Goal: Task Accomplishment & Management: Manage account settings

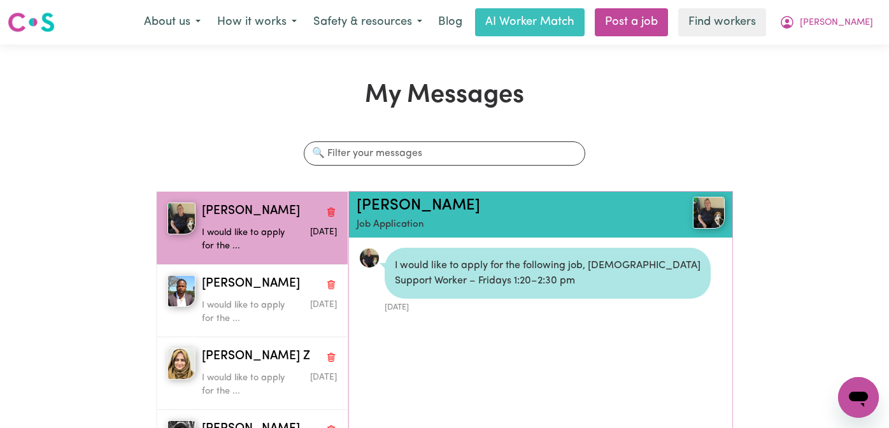
scroll to position [8, 0]
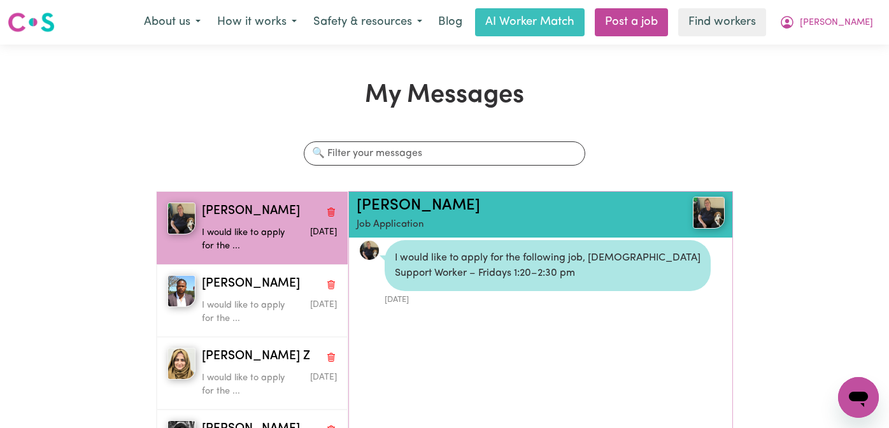
click at [285, 95] on h1 "My Messages" at bounding box center [445, 95] width 578 height 31
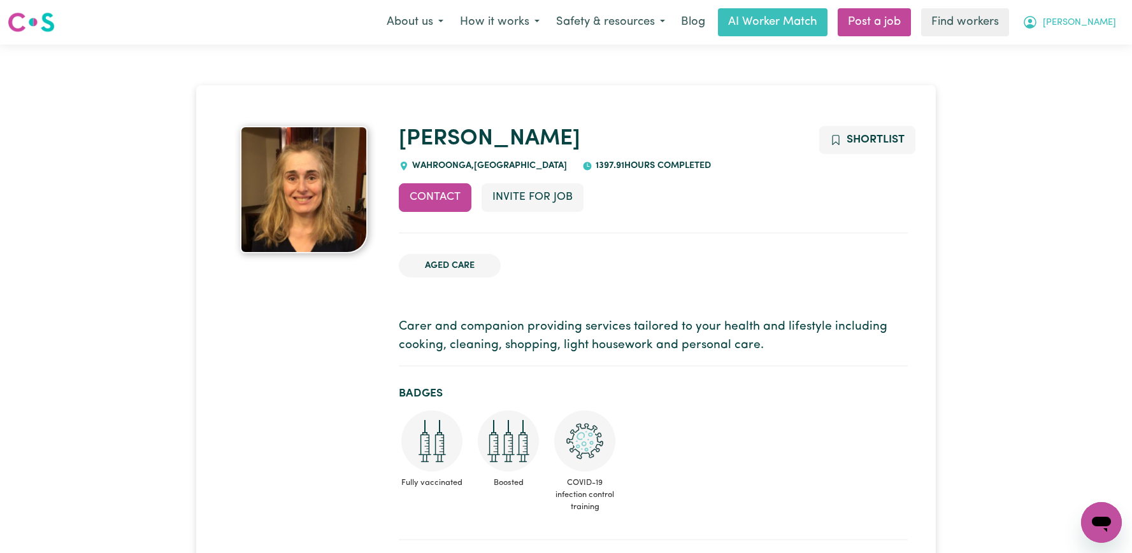
click at [1088, 31] on button "[PERSON_NAME]" at bounding box center [1069, 22] width 110 height 27
click at [1053, 72] on link "Logout" at bounding box center [1073, 73] width 101 height 24
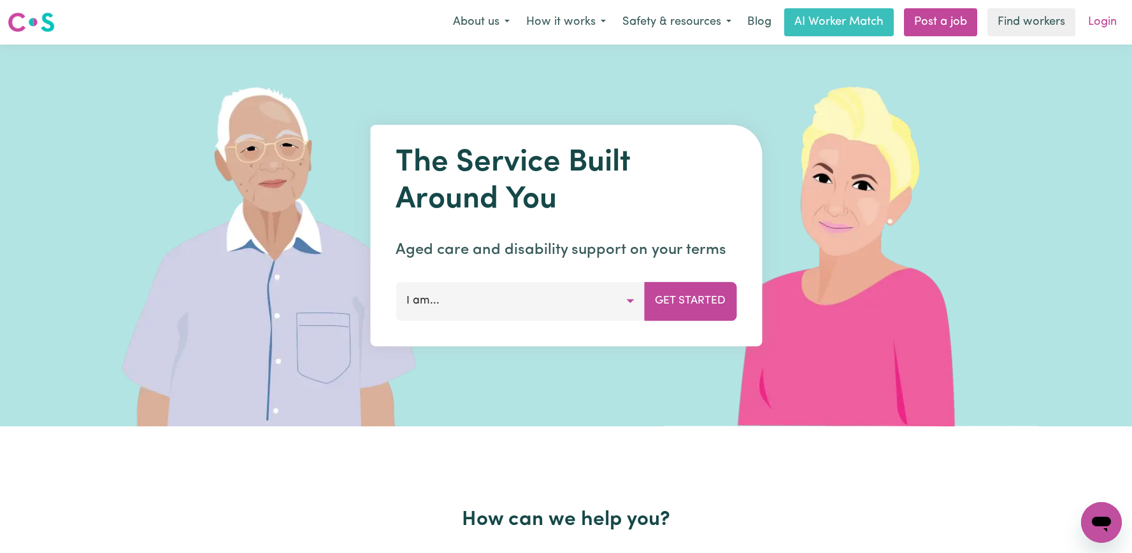
click at [1111, 18] on link "Login" at bounding box center [1102, 22] width 44 height 28
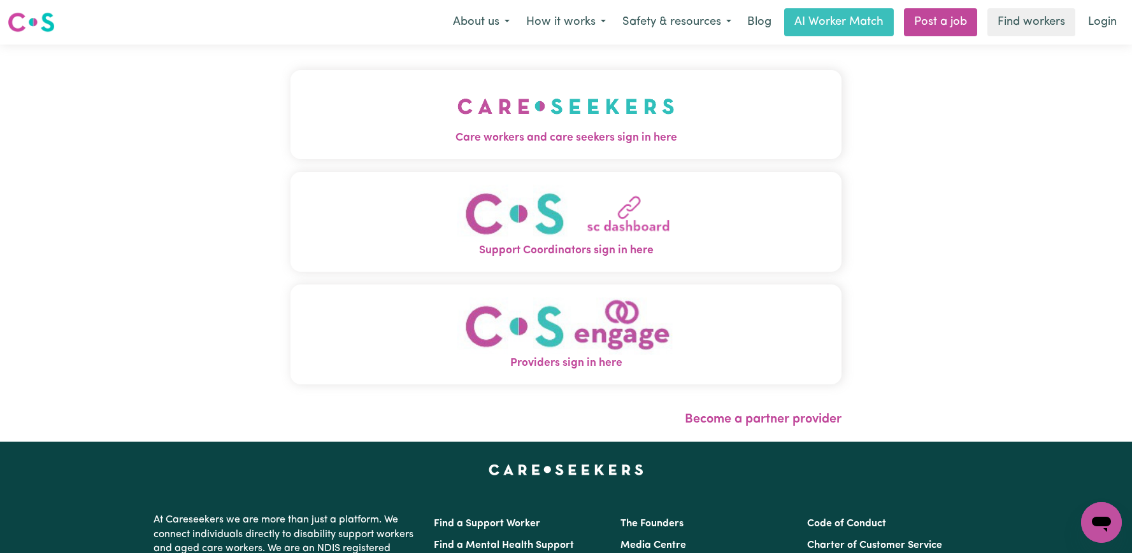
click at [517, 111] on img "Care workers and care seekers sign in here" at bounding box center [565, 106] width 217 height 47
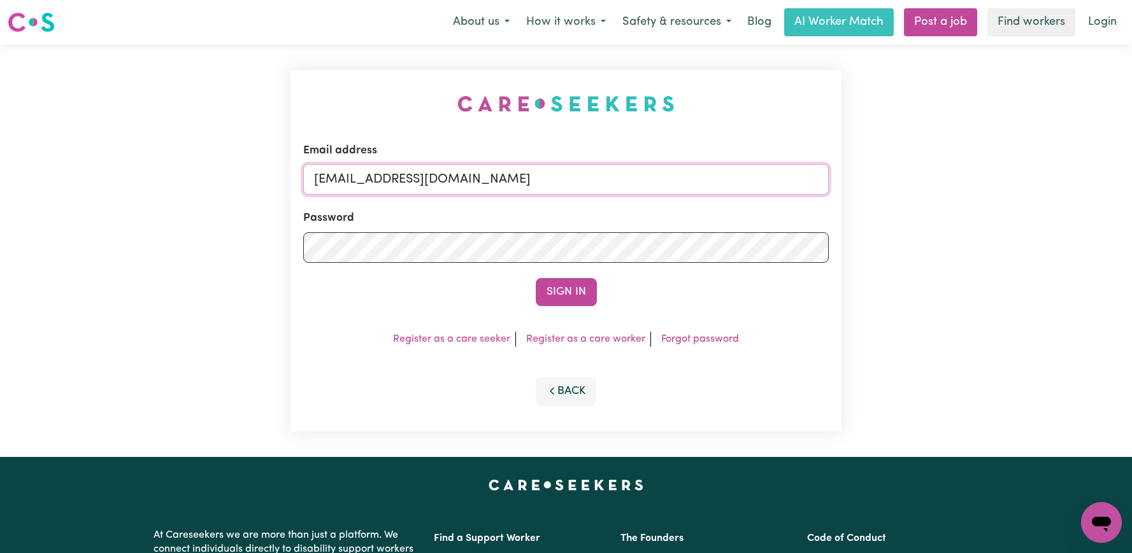
drag, startPoint x: 765, startPoint y: 192, endPoint x: 382, endPoint y: 178, distance: 383.6
click at [382, 178] on input "superuser~LeahTaggartIC@careseekers.com.au" at bounding box center [565, 179] width 525 height 31
paste input "BryanPopplewellKN"
type input "superuser~BryanPopplewellKNC@careseekers.com.au"
click at [536, 278] on button "Sign In" at bounding box center [566, 292] width 61 height 28
